Goal: Task Accomplishment & Management: Use online tool/utility

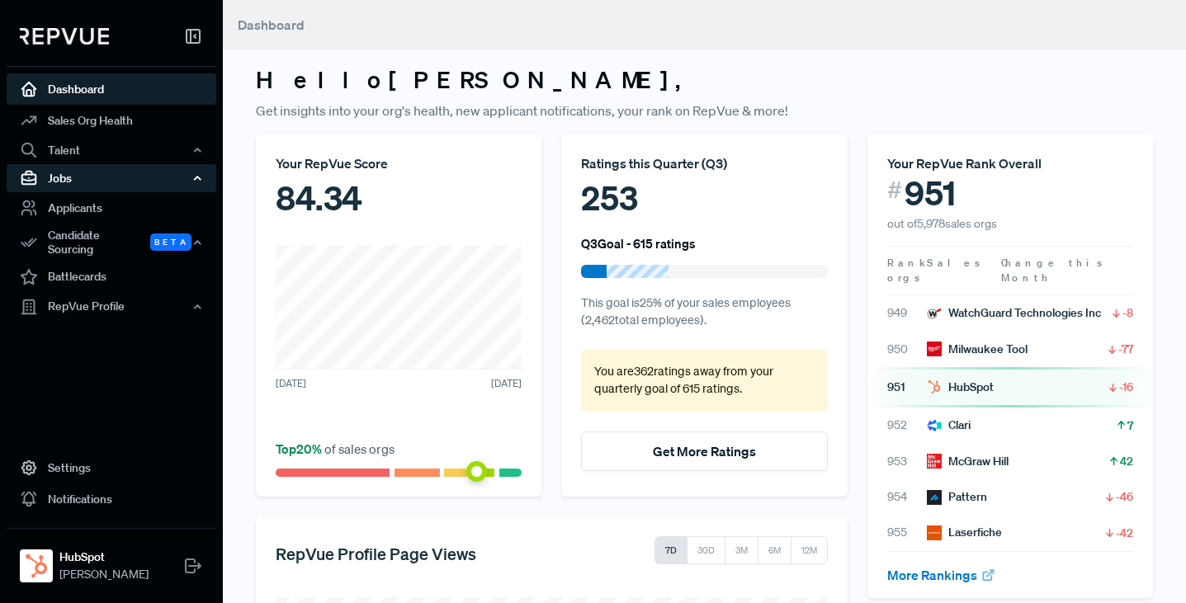
click at [64, 182] on div "Jobs" at bounding box center [112, 178] width 210 height 28
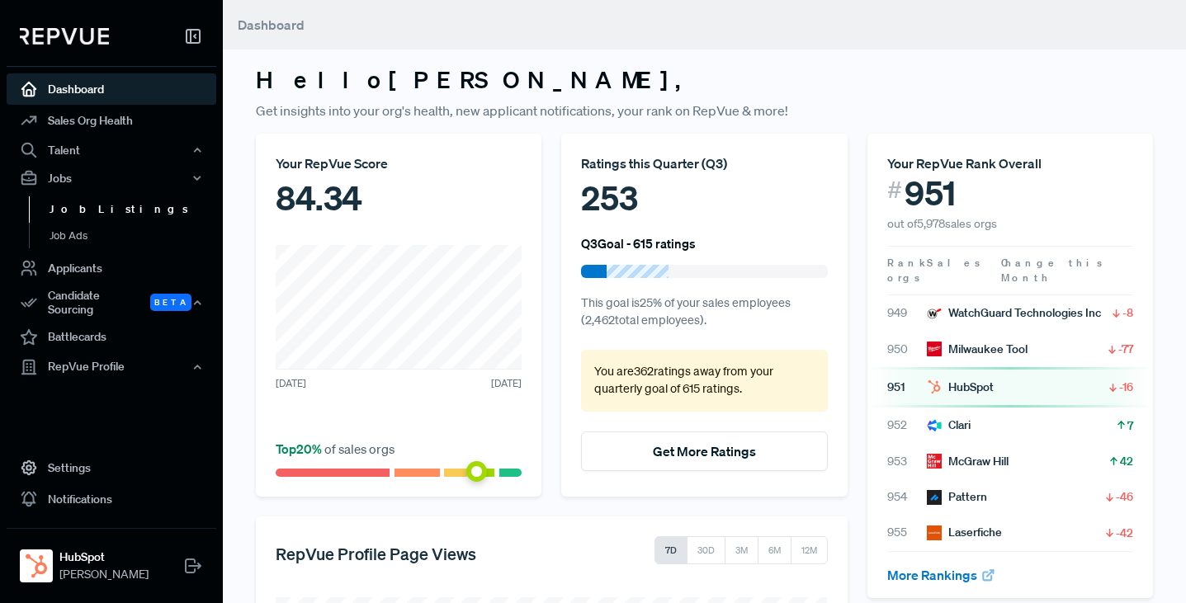
click at [73, 211] on link "Job Listings" at bounding box center [134, 209] width 210 height 26
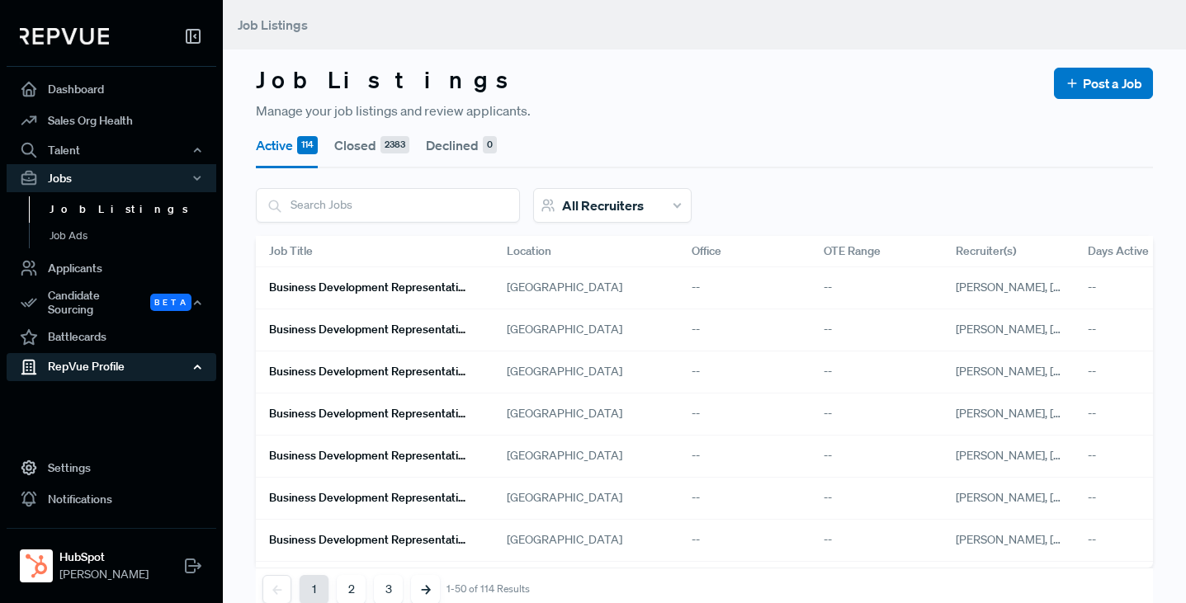
click at [74, 360] on div "RepVue Profile" at bounding box center [112, 367] width 210 height 28
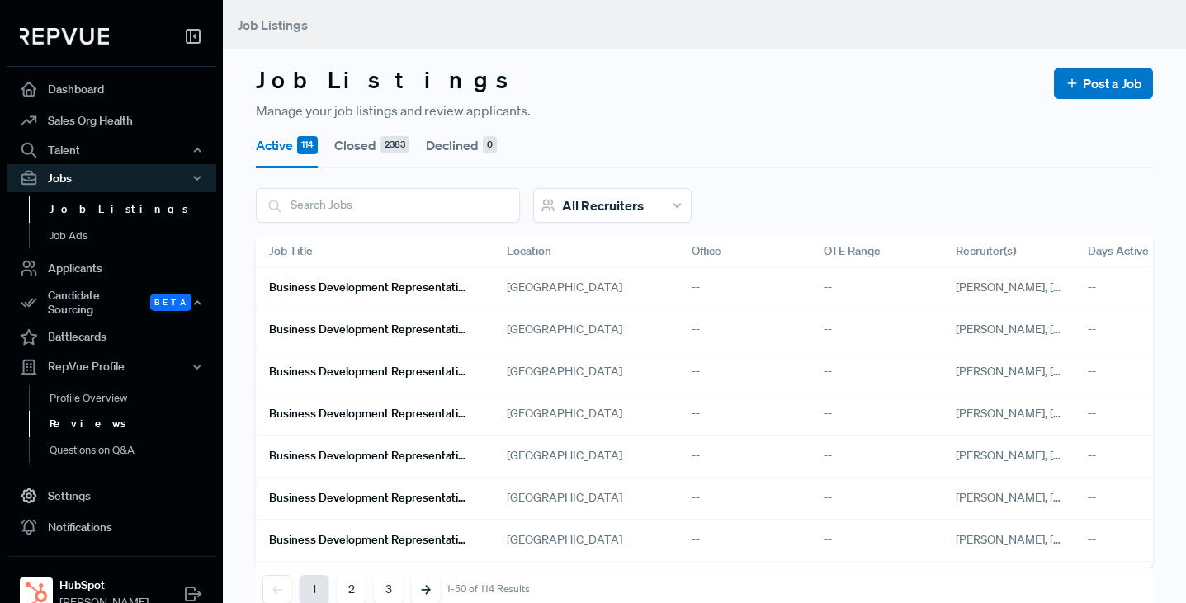
click at [74, 418] on link "Reviews" at bounding box center [134, 424] width 210 height 26
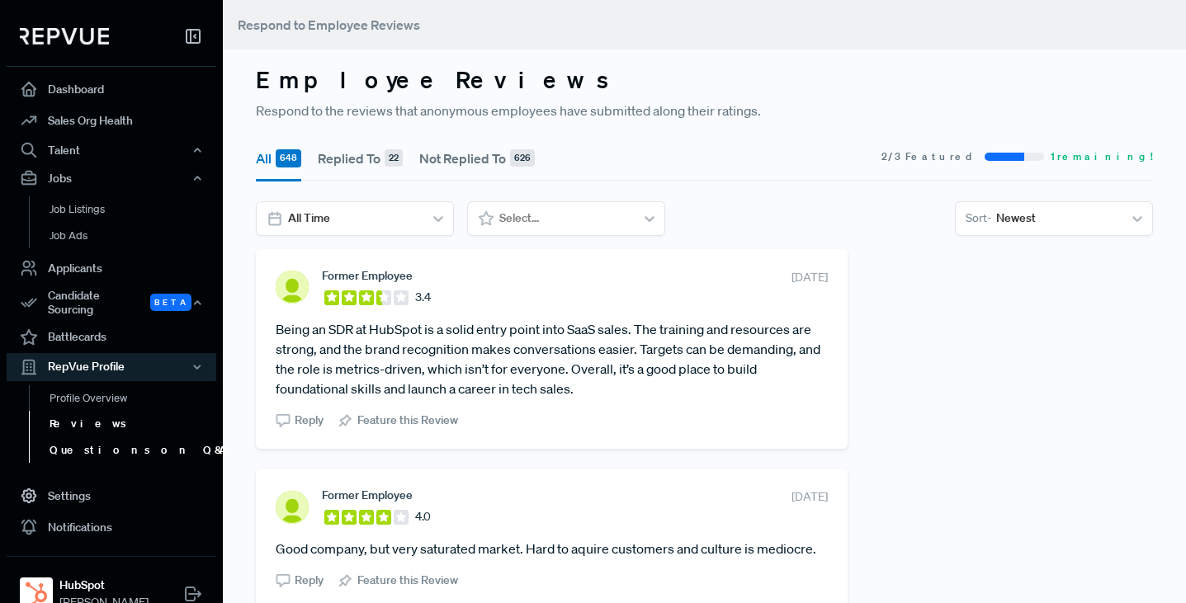
click at [73, 445] on link "Questions on Q&A" at bounding box center [134, 450] width 210 height 26
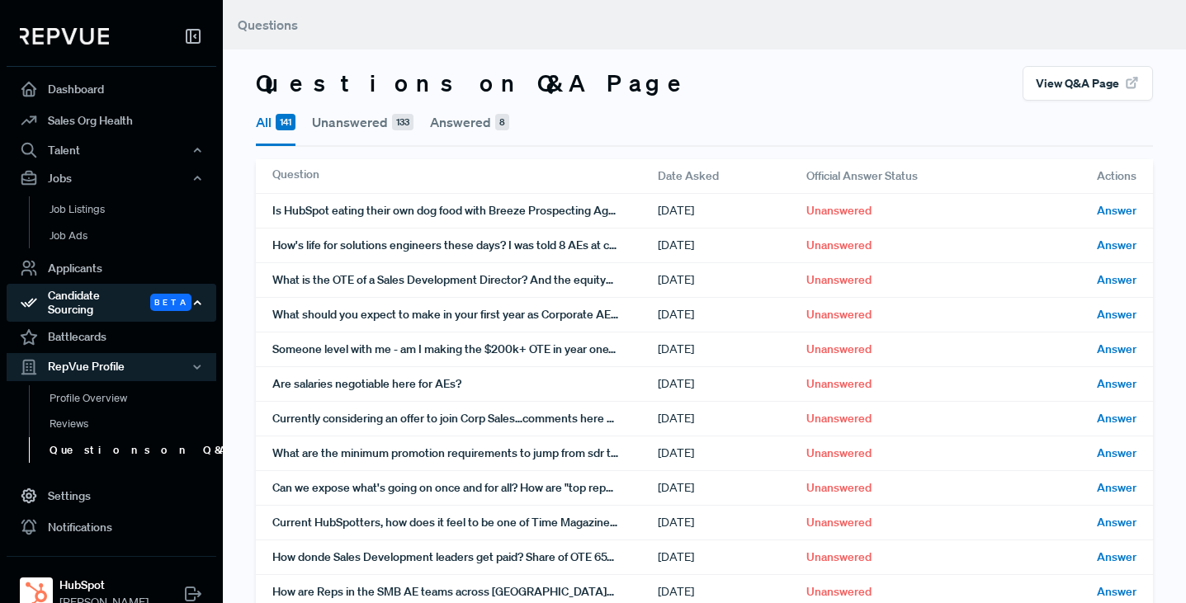
click at [100, 300] on div "Candidate Sourcing Beta" at bounding box center [112, 303] width 210 height 38
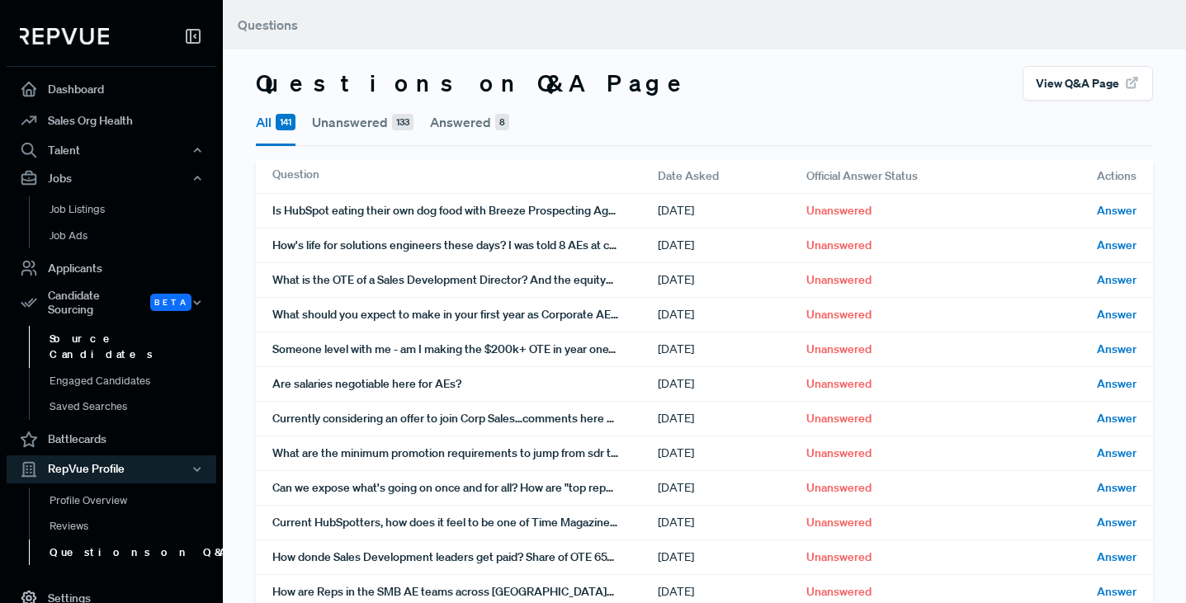
click at [92, 331] on link "Source Candidates" at bounding box center [134, 347] width 210 height 42
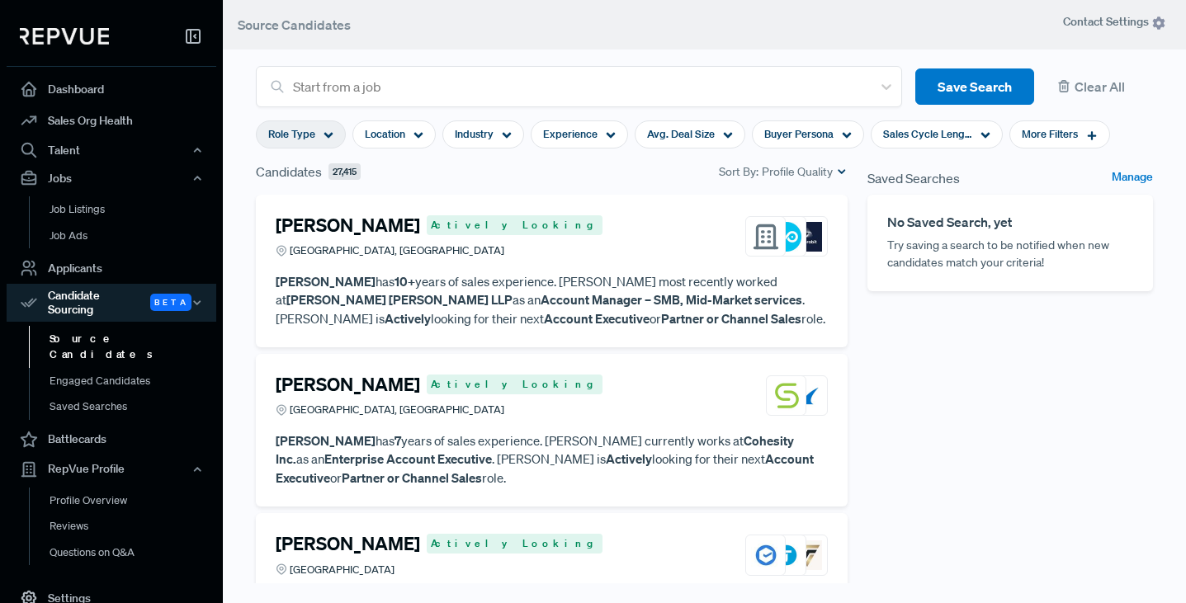
click at [326, 136] on use at bounding box center [328, 136] width 9 height 6
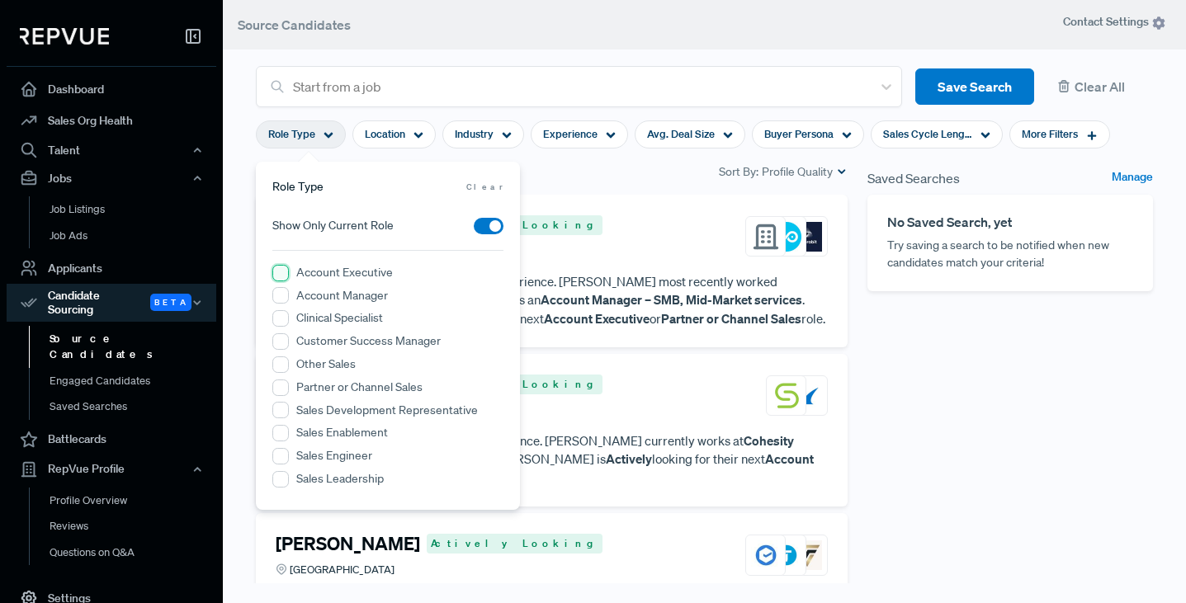
click at [286, 273] on Executive "Account Executive" at bounding box center [280, 273] width 17 height 17
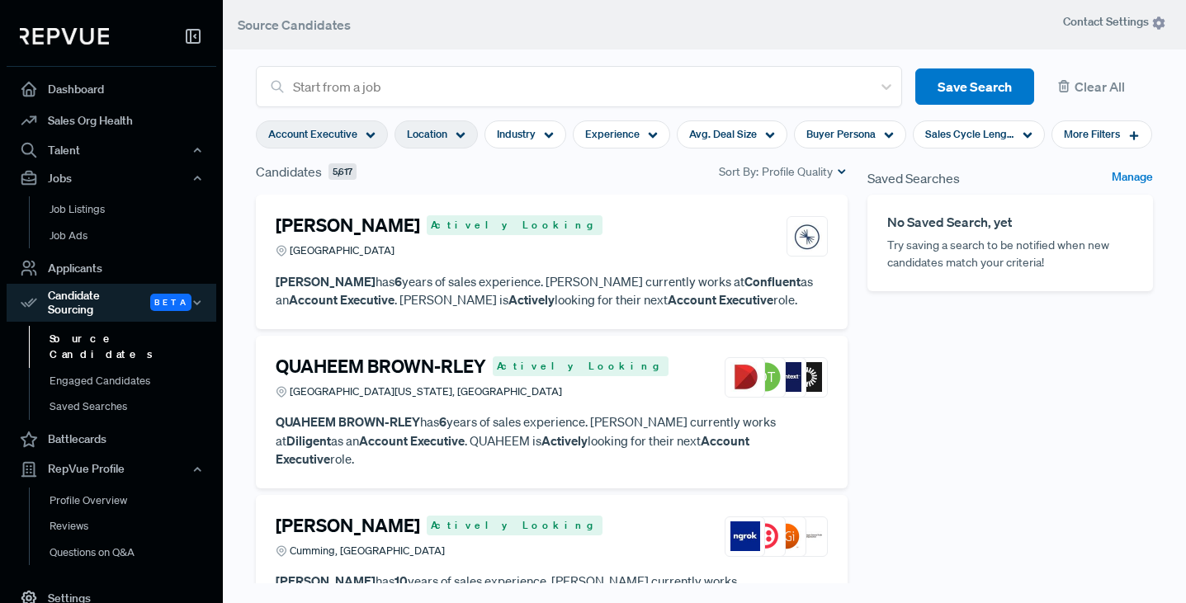
click at [464, 137] on icon at bounding box center [461, 135] width 10 height 10
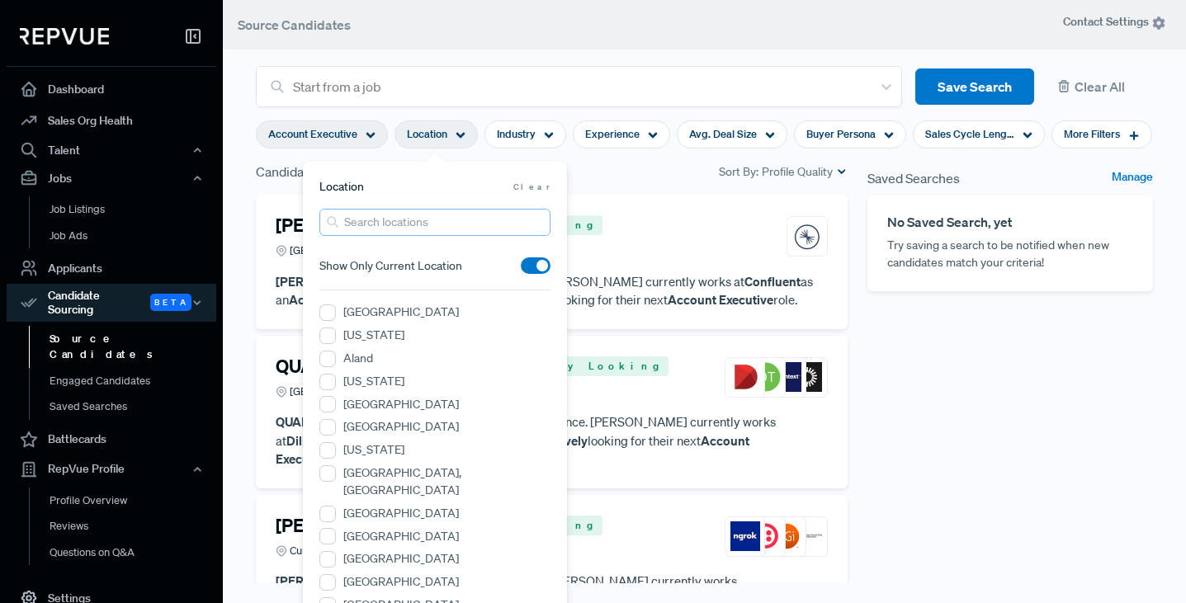
click at [398, 225] on input "search" at bounding box center [434, 222] width 231 height 27
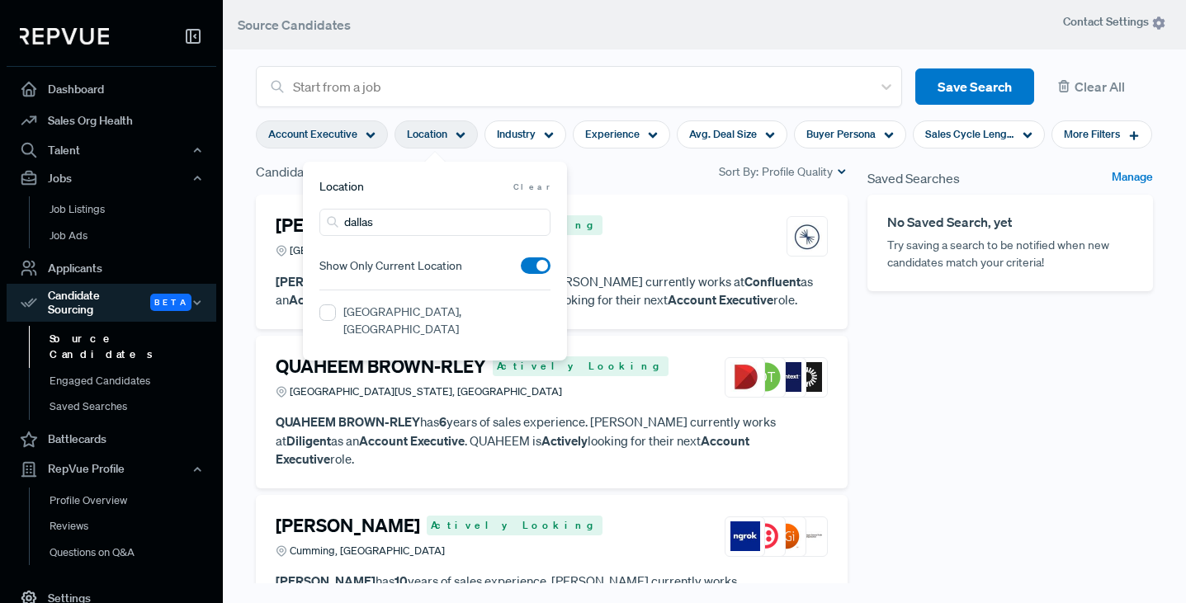
click at [364, 312] on label "[GEOGRAPHIC_DATA], [GEOGRAPHIC_DATA]" at bounding box center [446, 321] width 207 height 35
click at [336, 312] on TX "[GEOGRAPHIC_DATA], [GEOGRAPHIC_DATA]" at bounding box center [327, 313] width 17 height 17
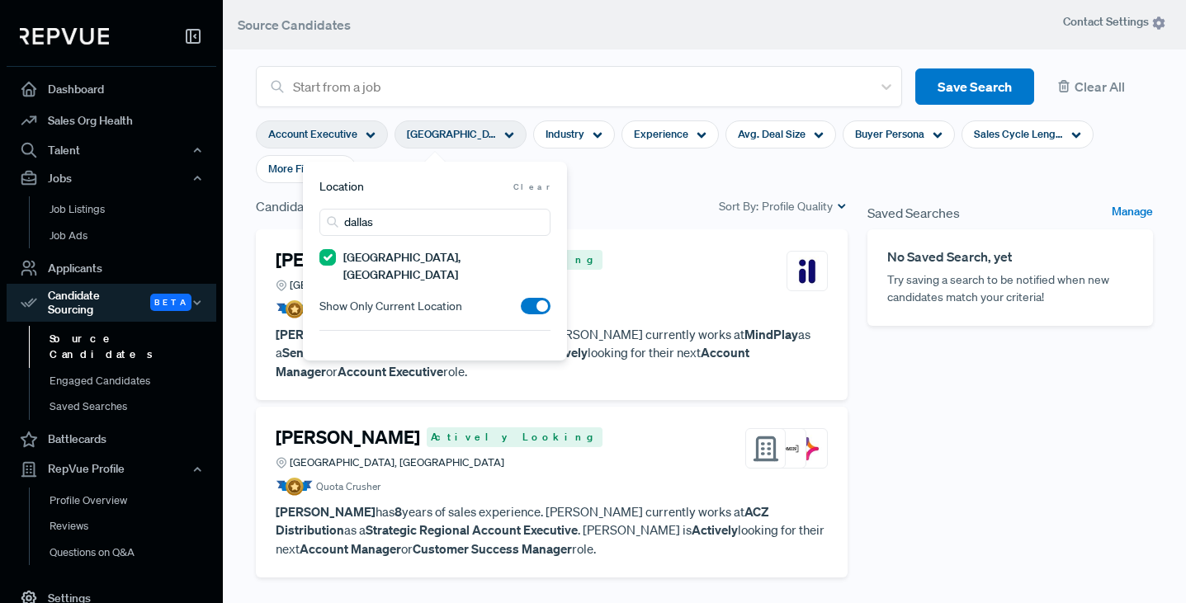
click at [532, 298] on span at bounding box center [536, 306] width 30 height 17
click at [521, 310] on input "checkbox" at bounding box center [521, 310] width 0 height 0
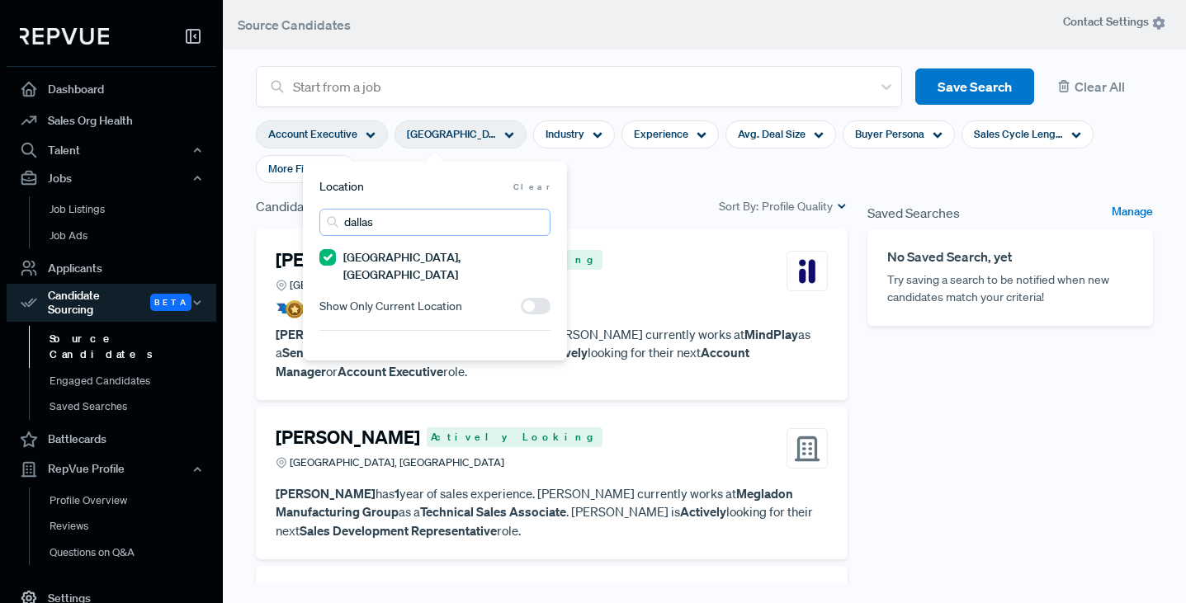
drag, startPoint x: 382, startPoint y: 225, endPoint x: 339, endPoint y: 215, distance: 44.2
click at [339, 215] on input "dallas" at bounding box center [434, 222] width 231 height 27
click at [328, 345] on GA "[GEOGRAPHIC_DATA], [GEOGRAPHIC_DATA]" at bounding box center [327, 353] width 17 height 17
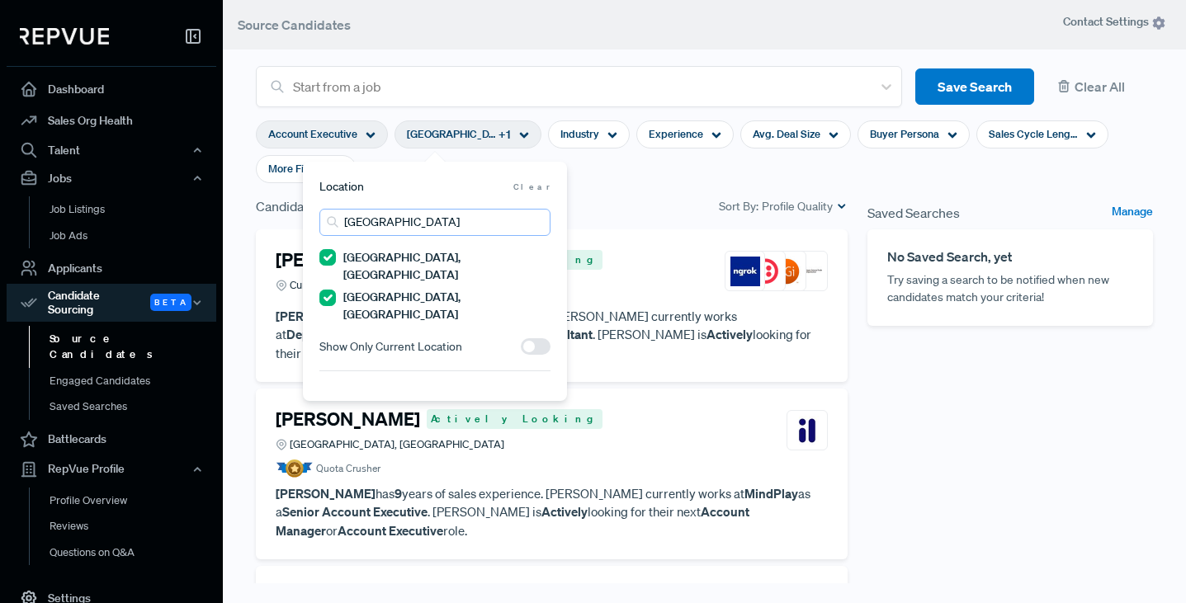
click at [400, 223] on input "[GEOGRAPHIC_DATA]" at bounding box center [434, 222] width 231 height 27
drag, startPoint x: 393, startPoint y: 223, endPoint x: 301, endPoint y: 226, distance: 91.7
click at [305, 227] on div "Location Clear [GEOGRAPHIC_DATA] [GEOGRAPHIC_DATA], [GEOGRAPHIC_DATA] [GEOGRAPH…" at bounding box center [435, 281] width 264 height 239
type input "f"
type input "[GEOGRAPHIC_DATA]"
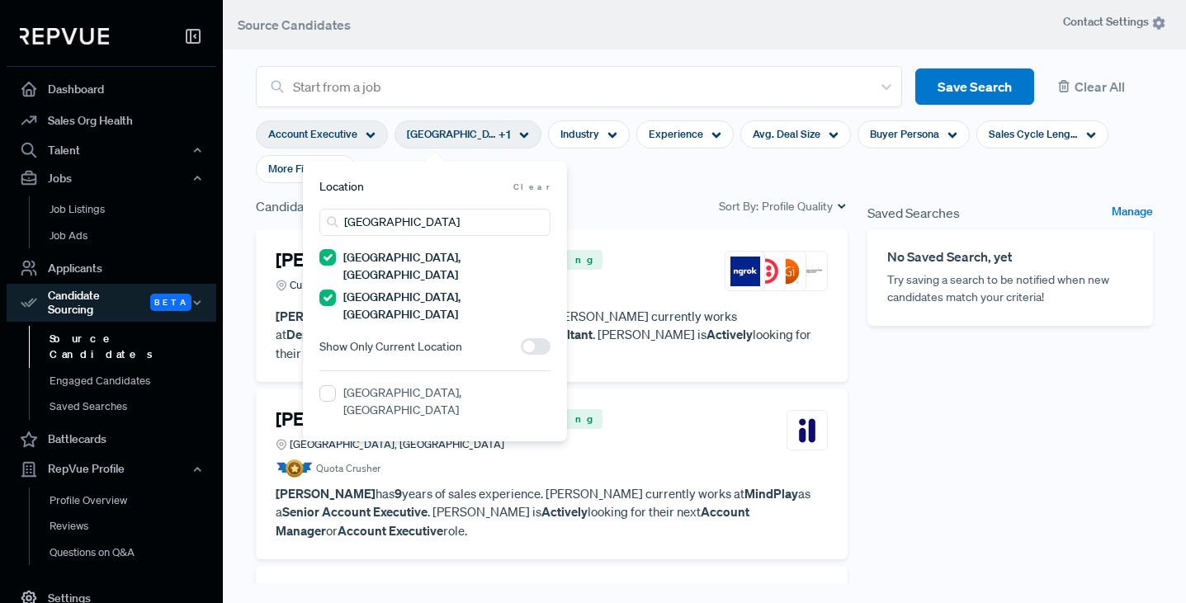
click at [335, 385] on div "[GEOGRAPHIC_DATA], [GEOGRAPHIC_DATA]" at bounding box center [434, 404] width 231 height 39
click at [326, 385] on FL "[GEOGRAPHIC_DATA], [GEOGRAPHIC_DATA]" at bounding box center [327, 393] width 17 height 17
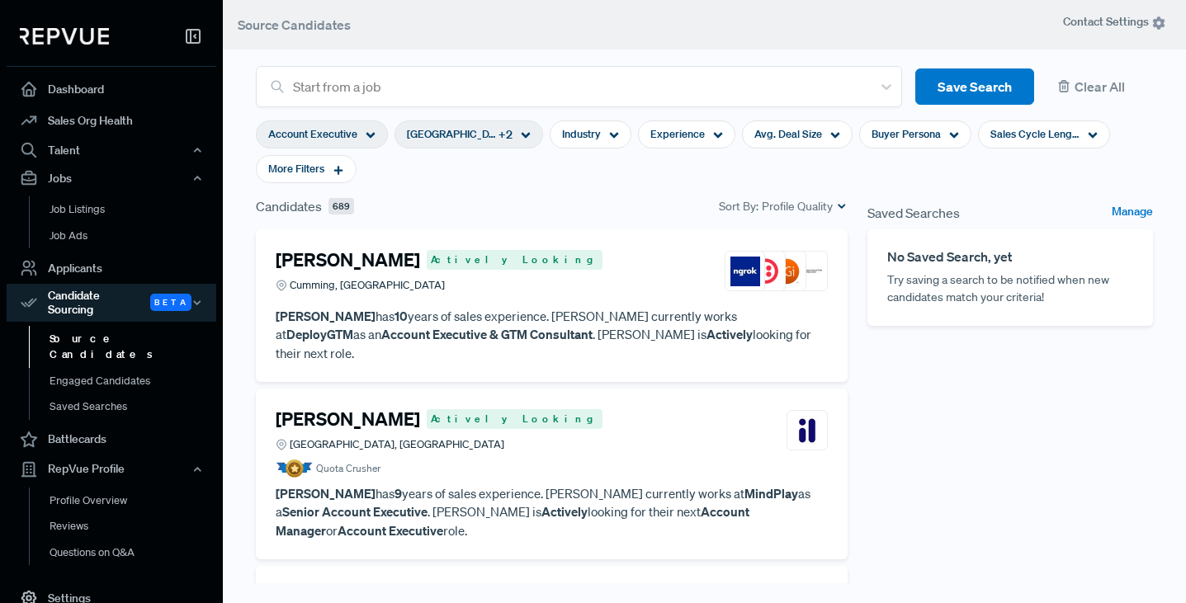
click at [615, 186] on section "Account Executive [GEOGRAPHIC_DATA], [GEOGRAPHIC_DATA] + 2 Industry Experience …" at bounding box center [704, 151] width 897 height 89
click at [715, 138] on icon at bounding box center [718, 135] width 10 height 10
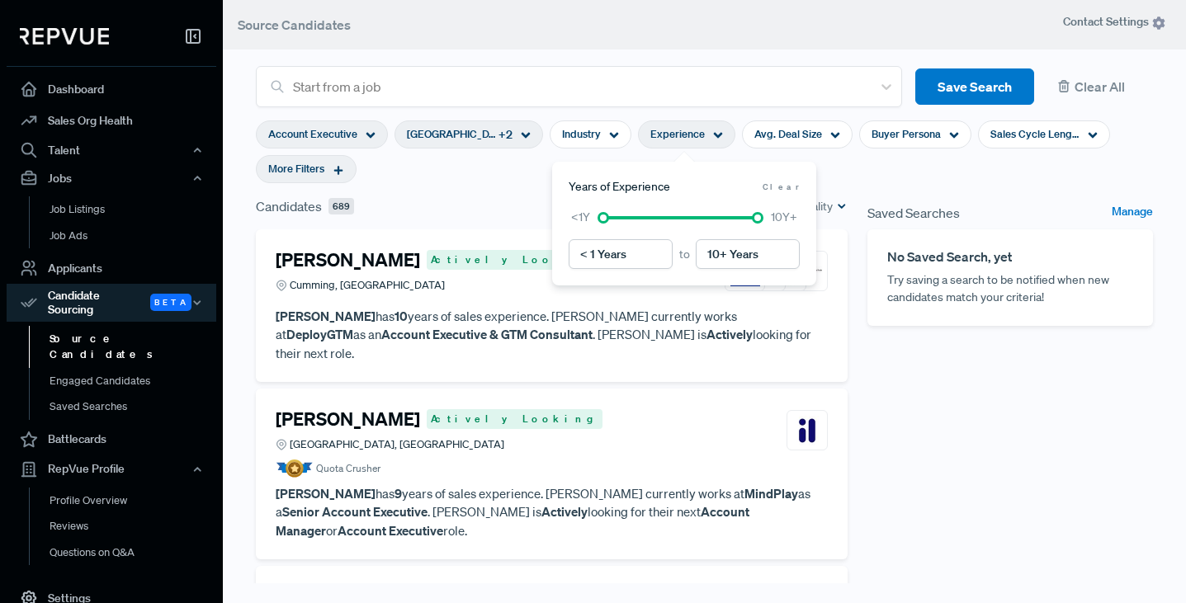
click at [308, 174] on span "More Filters" at bounding box center [296, 169] width 56 height 16
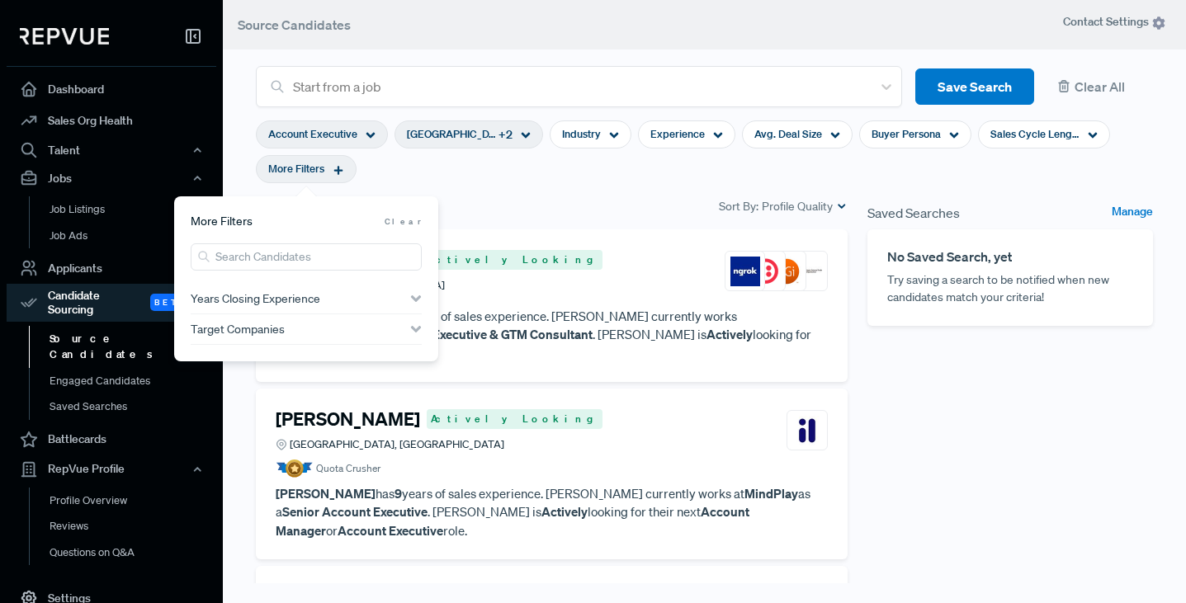
click at [698, 177] on section "Account Executive [GEOGRAPHIC_DATA], [GEOGRAPHIC_DATA] + 2 Industry Experience …" at bounding box center [704, 151] width 897 height 89
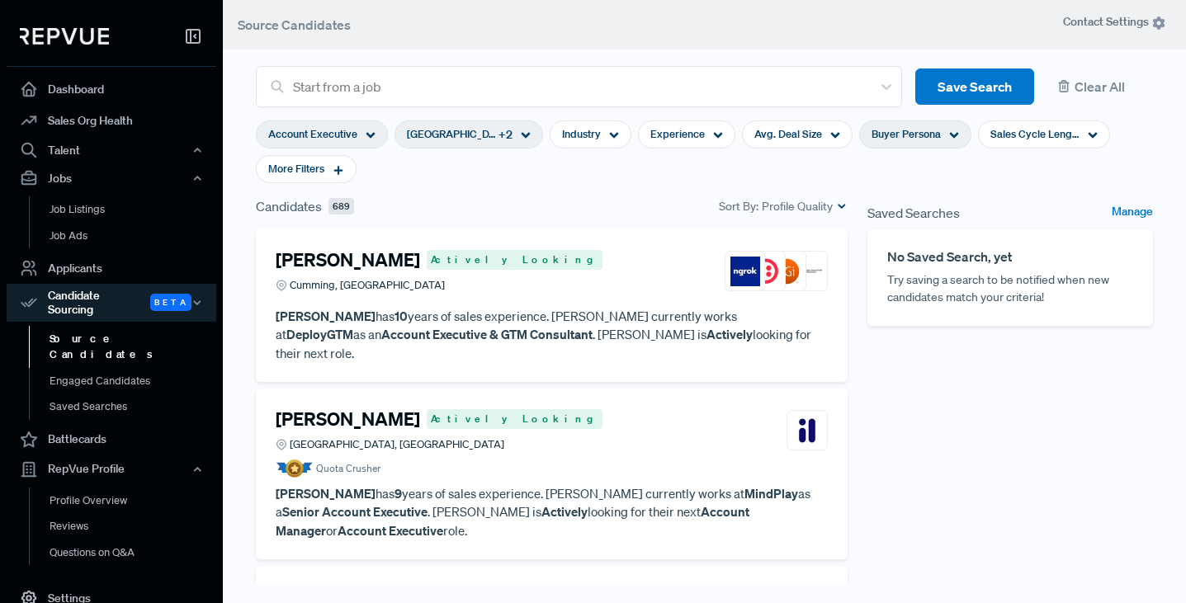
click at [921, 134] on span "Buyer Persona" at bounding box center [905, 134] width 69 height 16
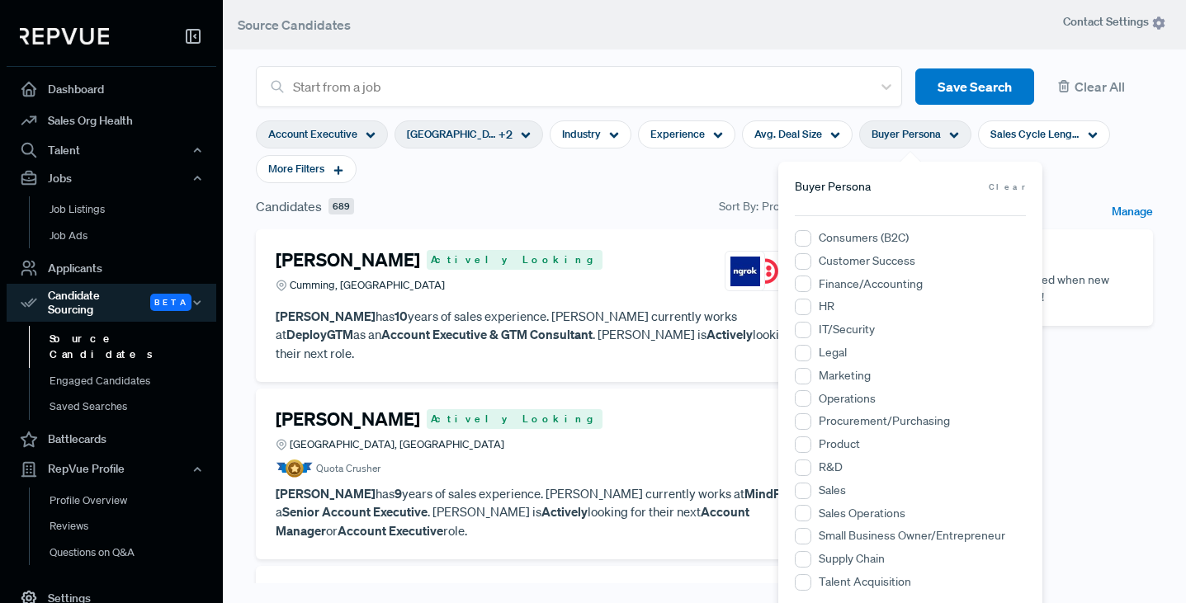
click at [645, 169] on section "Account Executive [GEOGRAPHIC_DATA], [GEOGRAPHIC_DATA] + 2 Industry Experience …" at bounding box center [704, 151] width 897 height 89
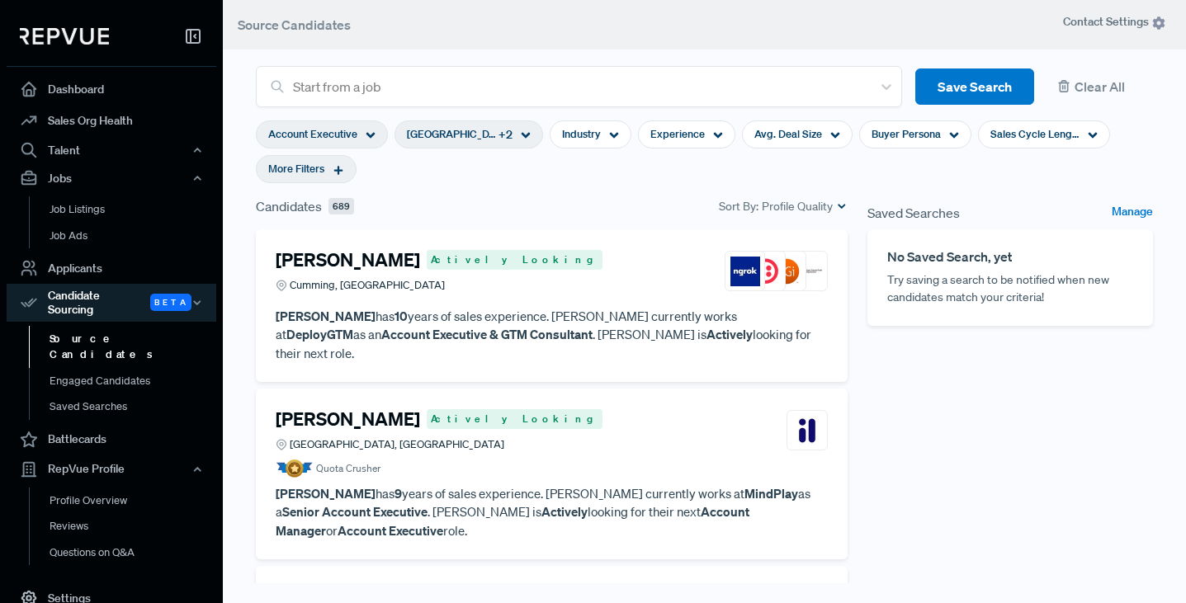
click at [293, 174] on span "More Filters" at bounding box center [296, 169] width 56 height 16
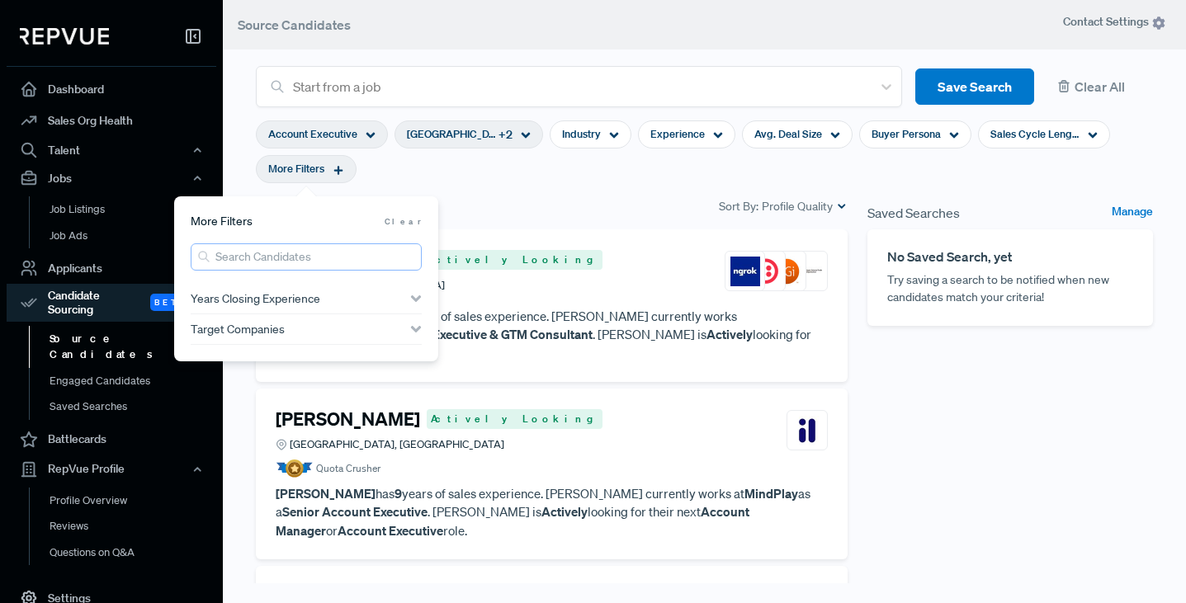
click at [306, 255] on input "search" at bounding box center [306, 256] width 231 height 27
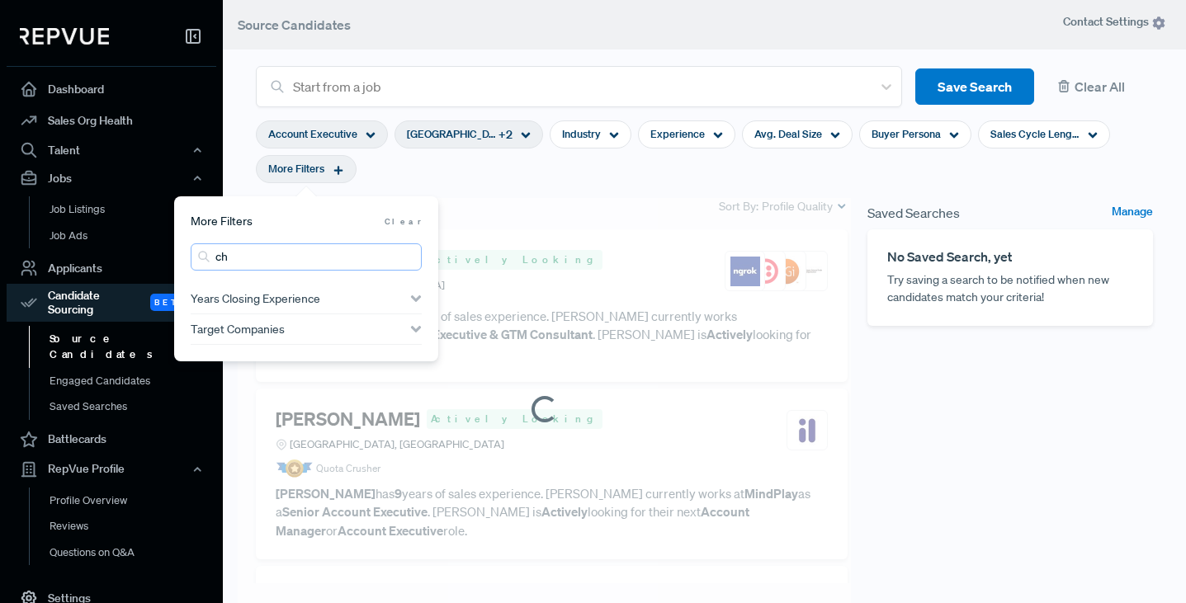
type input "c"
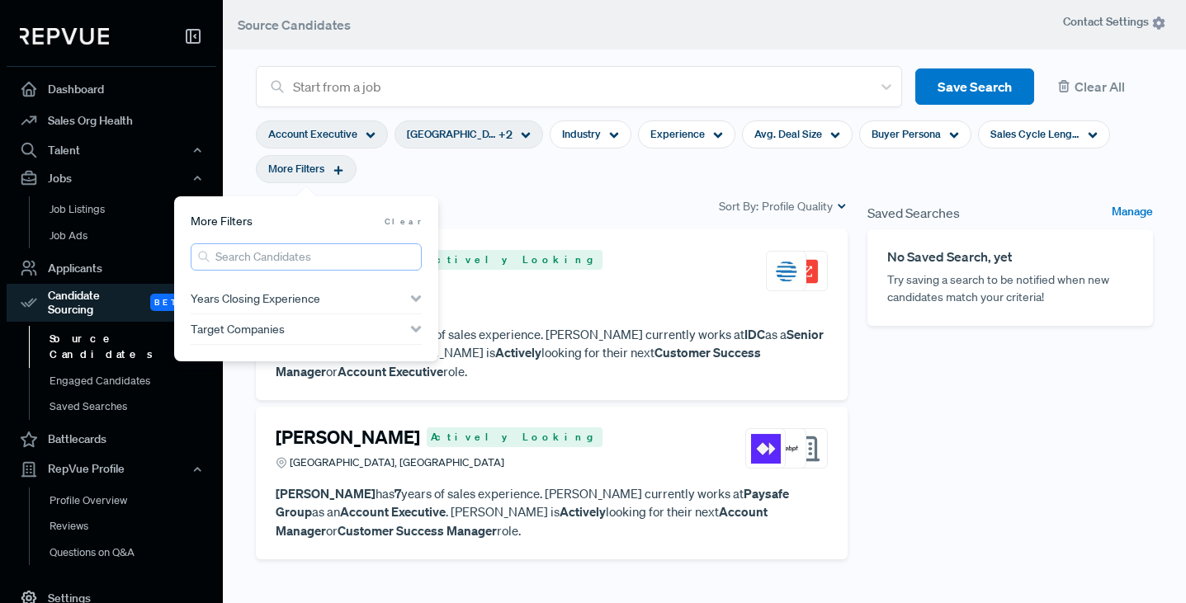
type input "c"
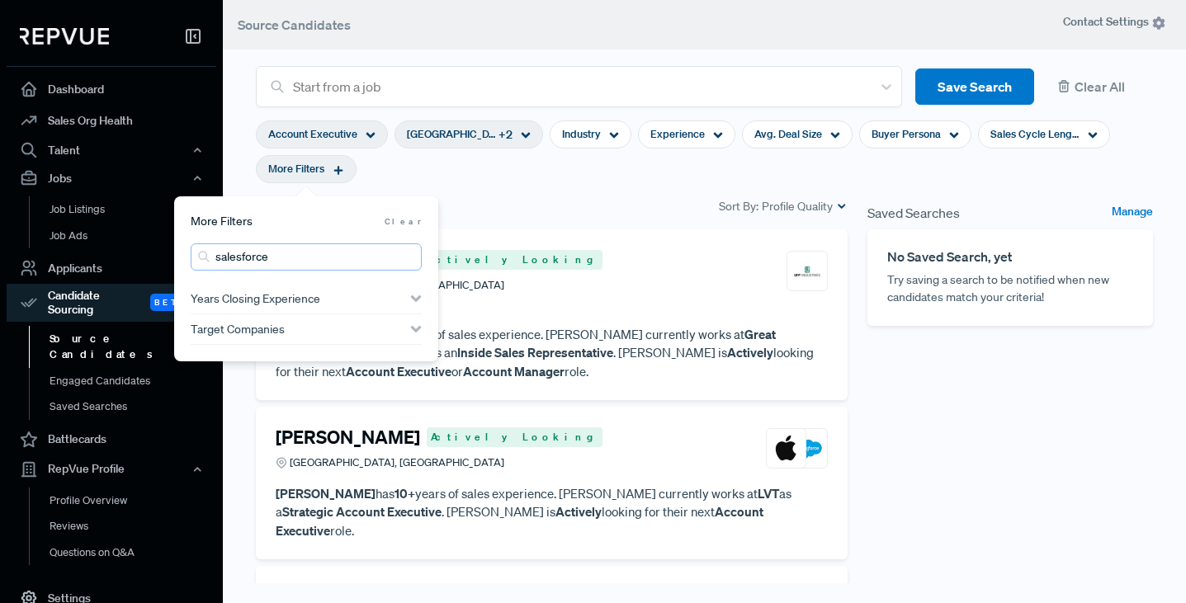
type input "salesforce"
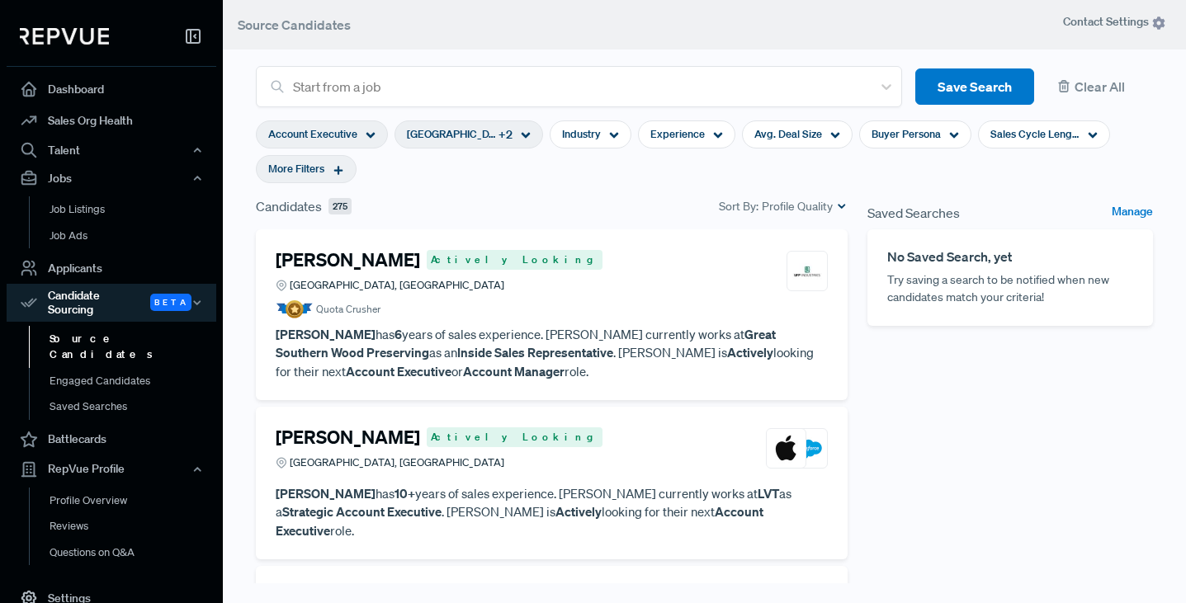
click at [546, 179] on section "Account Executive [GEOGRAPHIC_DATA], [GEOGRAPHIC_DATA] + 2 Industry Experience …" at bounding box center [704, 151] width 897 height 89
click at [531, 299] on article "[PERSON_NAME] Actively Looking [GEOGRAPHIC_DATA], [GEOGRAPHIC_DATA] Quota Crush…" at bounding box center [552, 283] width 552 height 69
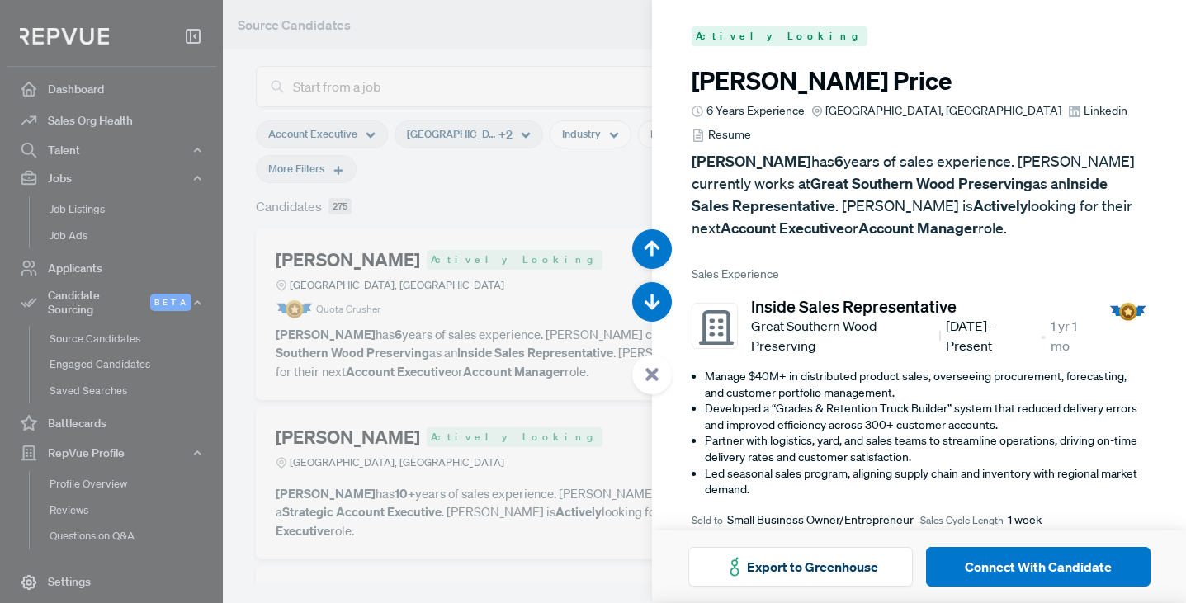
click at [751, 126] on span "Resume" at bounding box center [729, 134] width 43 height 17
click at [653, 304] on use "button" at bounding box center [653, 303] width 16 height 16
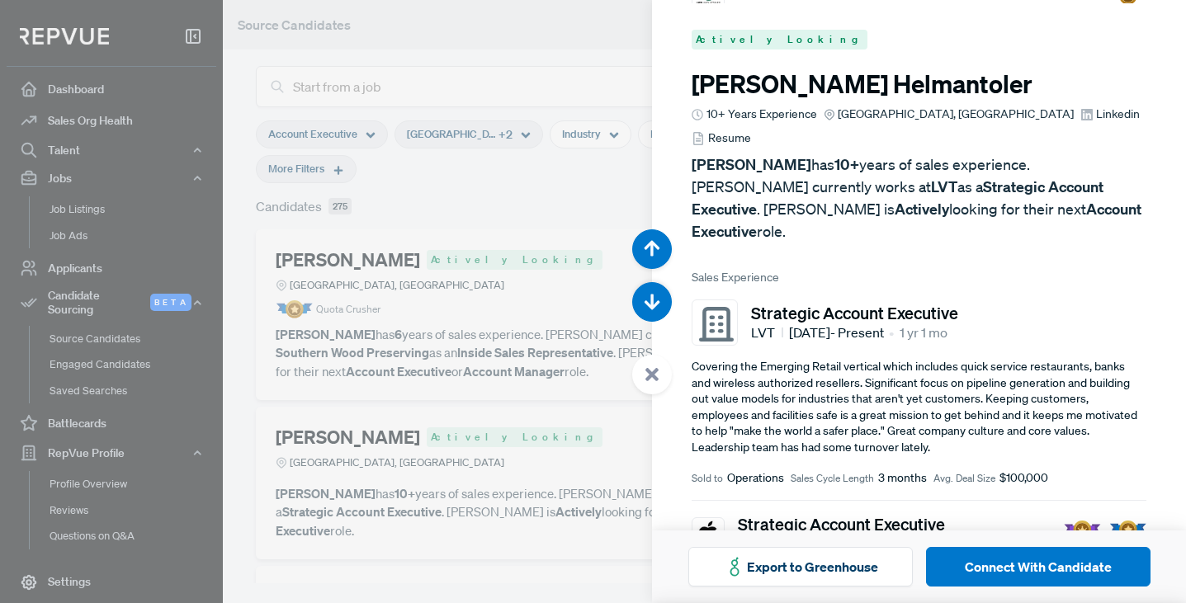
scroll to position [603, 0]
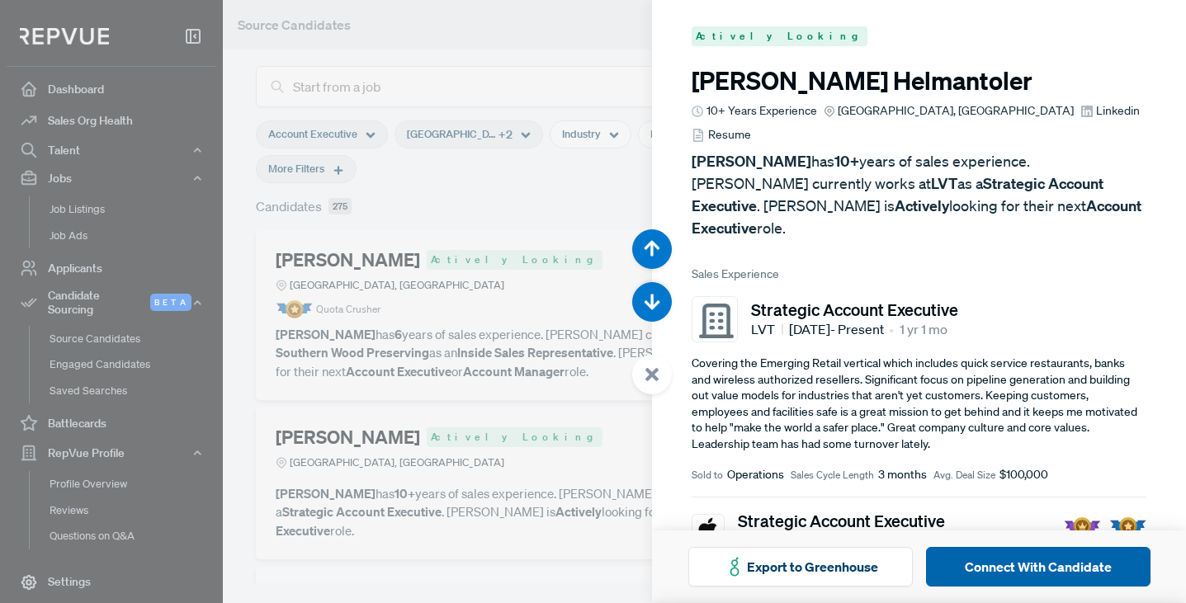
click at [1051, 560] on button "Connect With Candidate" at bounding box center [1038, 567] width 224 height 40
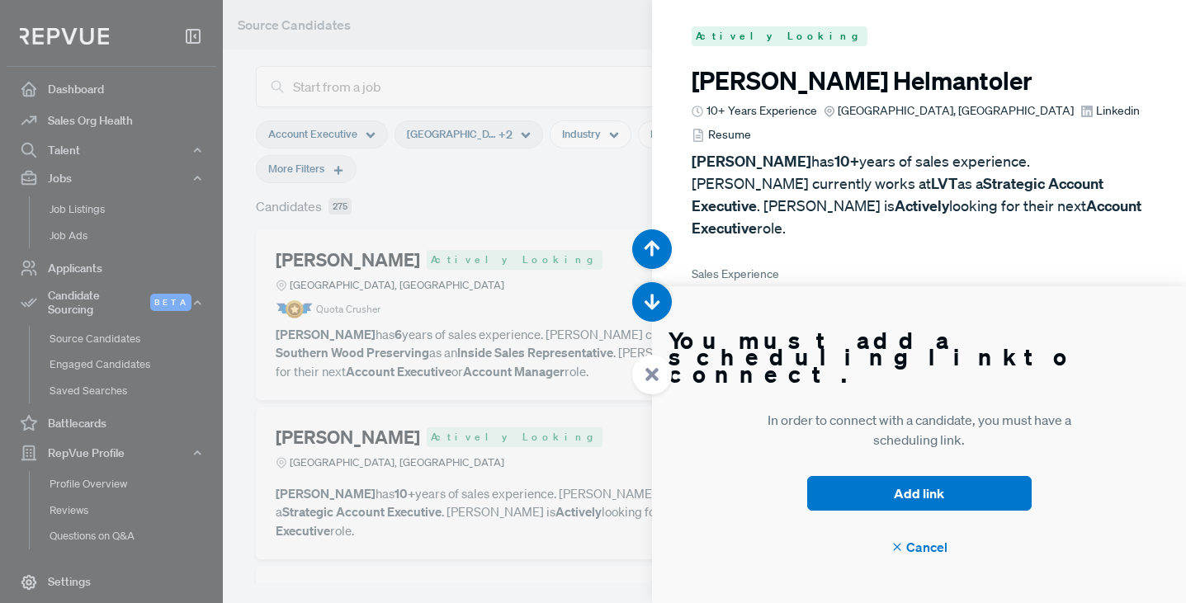
click at [512, 59] on div at bounding box center [593, 301] width 1186 height 603
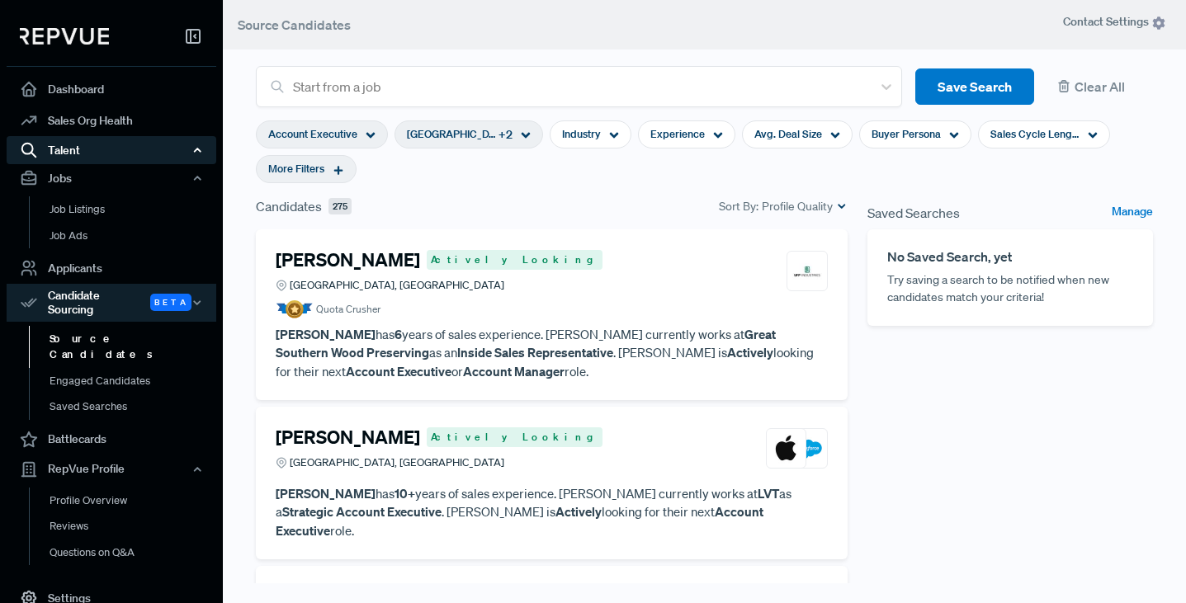
click at [60, 149] on div "Talent" at bounding box center [112, 150] width 210 height 28
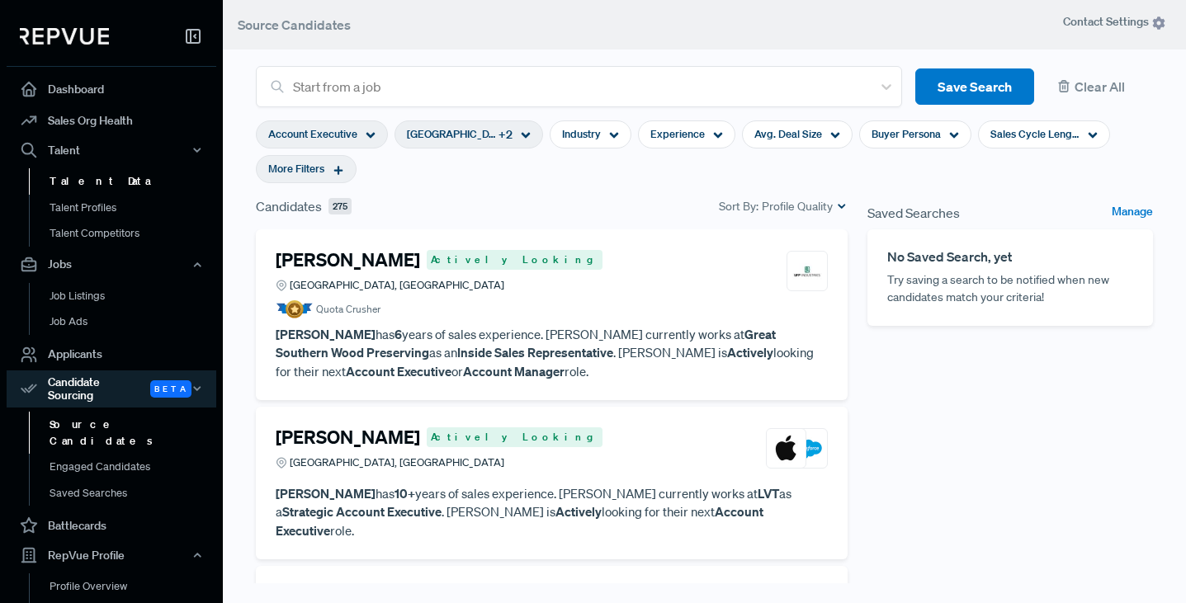
click at [85, 183] on link "Talent Data" at bounding box center [134, 181] width 210 height 26
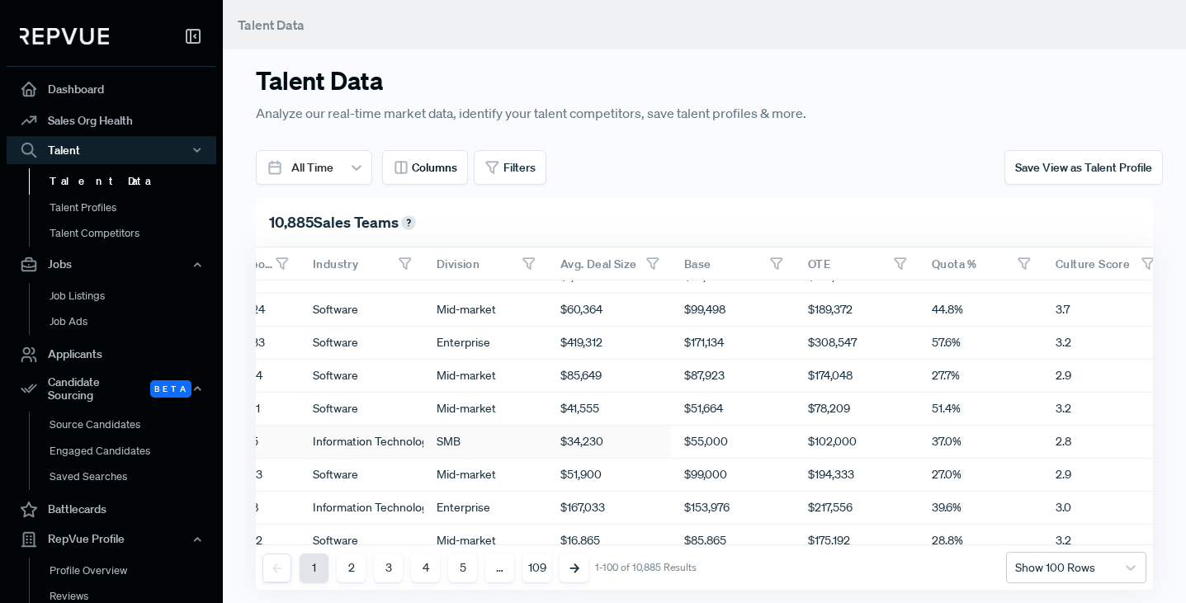
scroll to position [20, 755]
